Goal: Navigation & Orientation: Find specific page/section

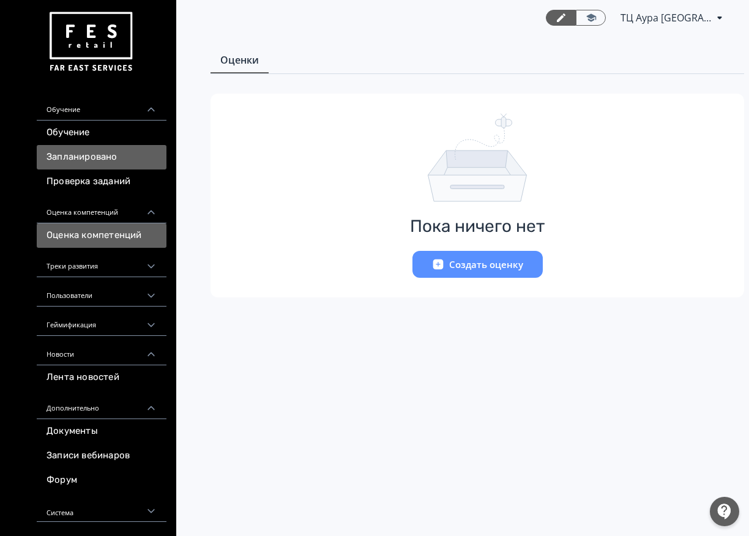
click at [109, 157] on link "Запланировано" at bounding box center [102, 157] width 130 height 24
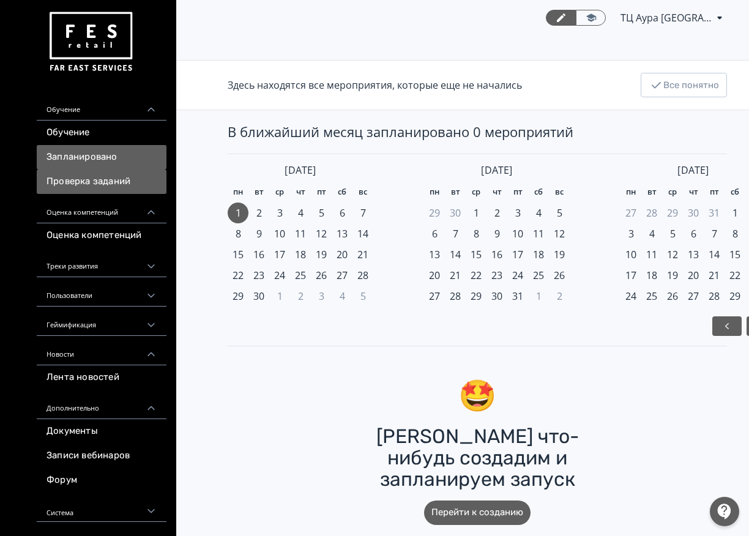
click at [110, 188] on link "Проверка заданий" at bounding box center [102, 181] width 130 height 24
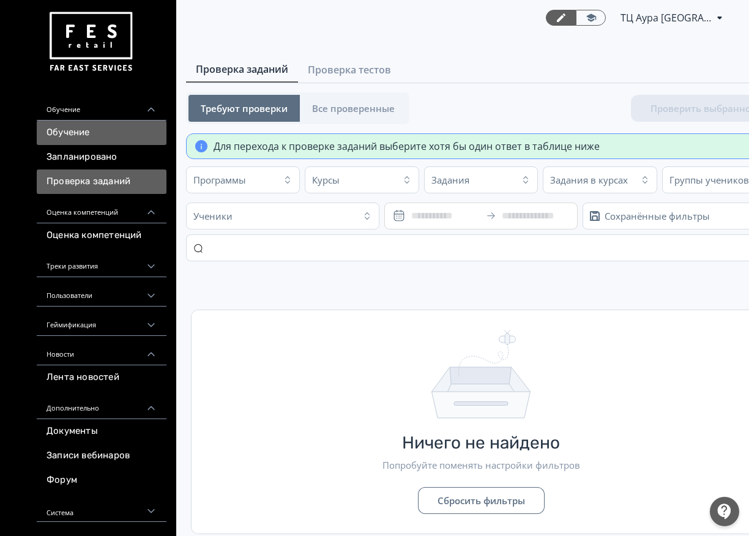
click at [106, 133] on link "Обучение" at bounding box center [102, 133] width 130 height 24
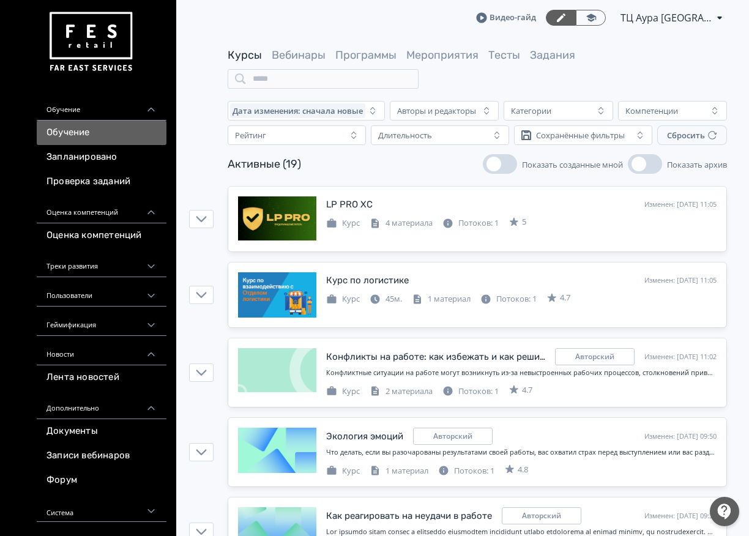
click at [112, 295] on div "Пользователи" at bounding box center [102, 291] width 130 height 29
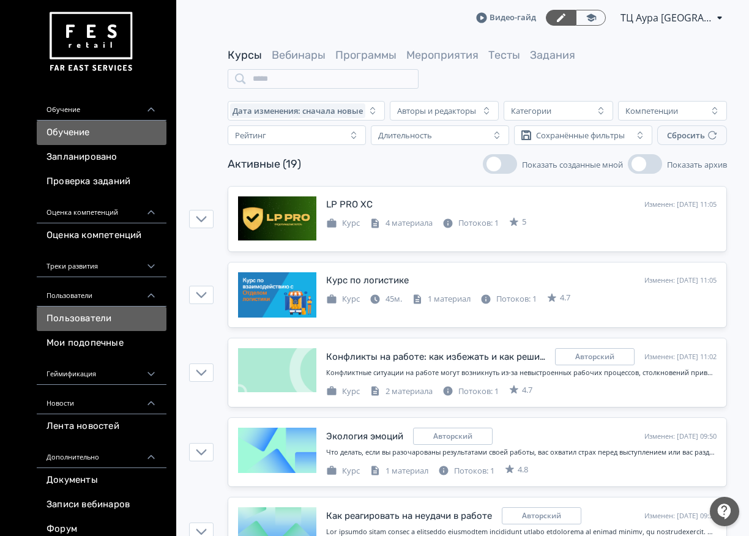
click at [103, 319] on link "Пользователи" at bounding box center [102, 319] width 130 height 24
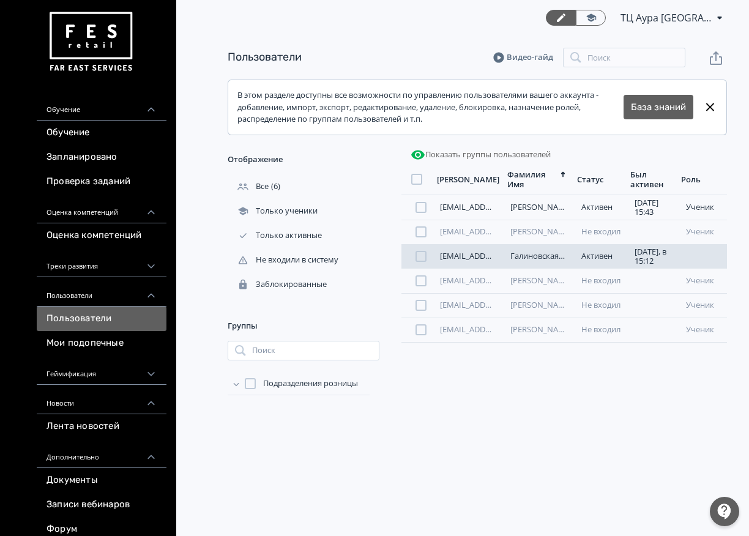
scroll to position [5, 0]
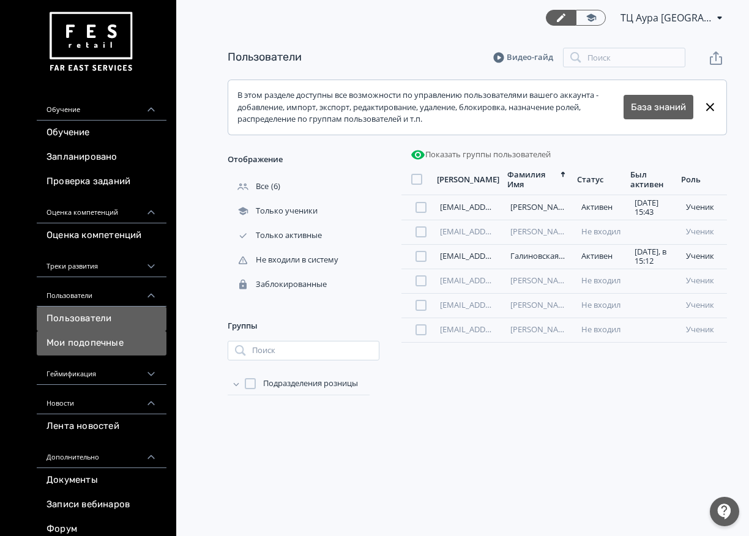
click at [100, 343] on link "Мои подопечные" at bounding box center [102, 343] width 130 height 24
